Goal: Task Accomplishment & Management: Manage account settings

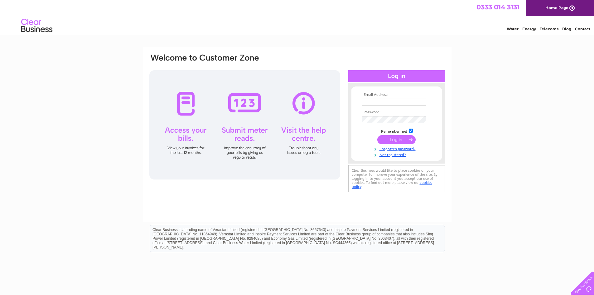
drag, startPoint x: 0, startPoint y: 0, endPoint x: 392, endPoint y: 103, distance: 405.1
click at [392, 103] on input "text" at bounding box center [394, 101] width 64 height 7
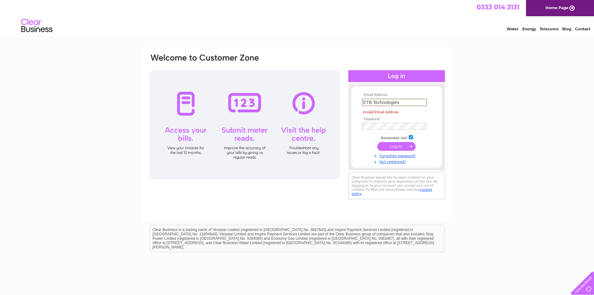
click at [403, 101] on input "ETB Technologies" at bounding box center [394, 101] width 65 height 7
drag, startPoint x: 403, startPoint y: 101, endPoint x: 348, endPoint y: 101, distance: 54.5
click at [348, 101] on div "Email Address: ETB Technologies Invalid Email Address Password:" at bounding box center [396, 126] width 97 height 74
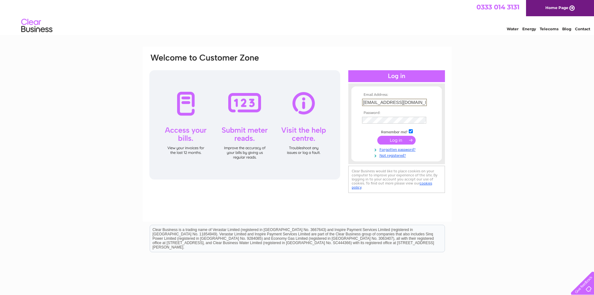
type input "accounts@etb-tech.com"
drag, startPoint x: 504, startPoint y: 115, endPoint x: 456, endPoint y: 119, distance: 47.9
click at [504, 115] on div "Email Address: accounts@etb-tech.com Password: Forgotten password?" at bounding box center [297, 187] width 594 height 281
click at [385, 140] on input "submit" at bounding box center [396, 139] width 38 height 9
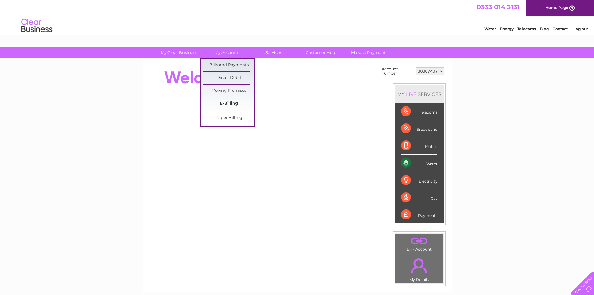
click at [228, 103] on link "E-Billing" at bounding box center [228, 103] width 51 height 12
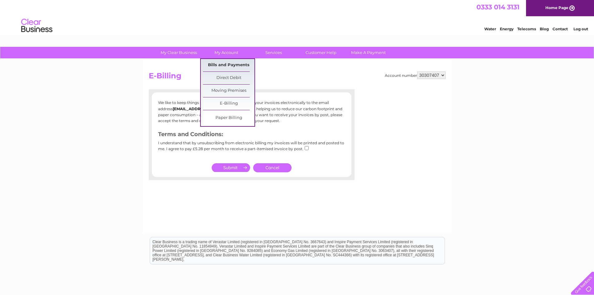
click at [226, 65] on link "Bills and Payments" at bounding box center [228, 65] width 51 height 12
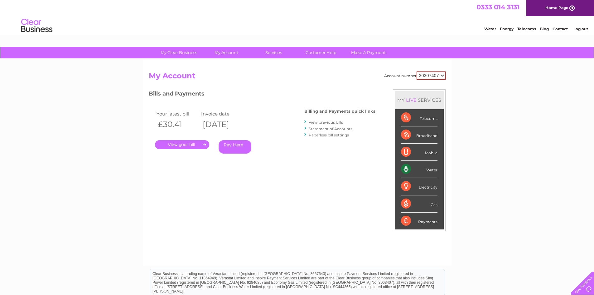
click at [179, 145] on link "." at bounding box center [182, 144] width 54 height 9
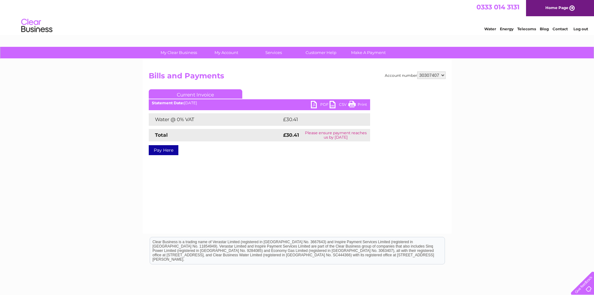
click at [319, 103] on link "PDF" at bounding box center [320, 105] width 19 height 9
